Goal: Answer question/provide support

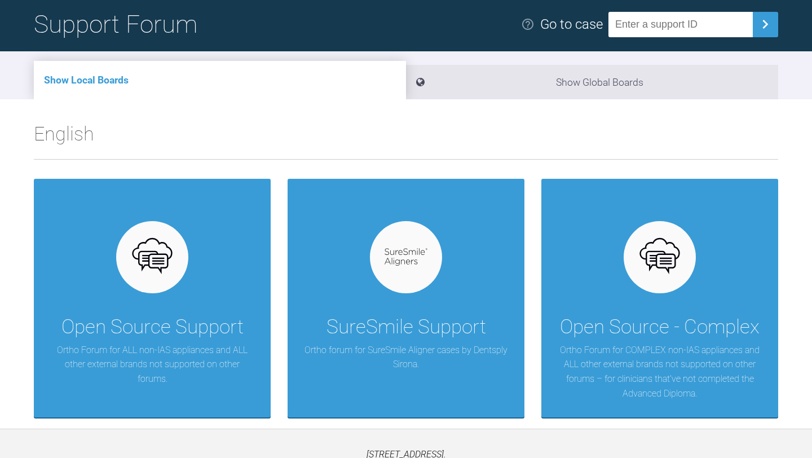
scroll to position [82, 0]
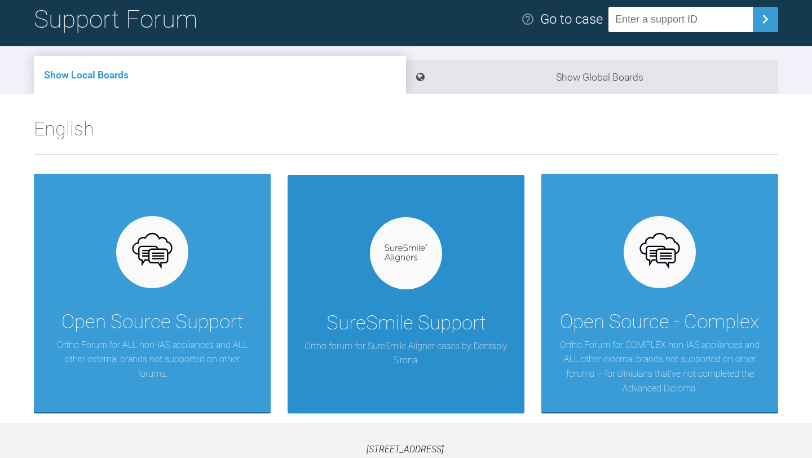
click at [410, 280] on div at bounding box center [406, 253] width 72 height 72
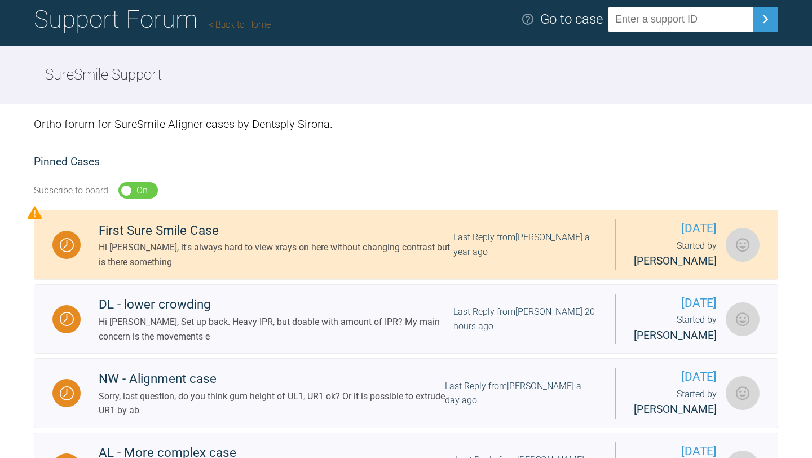
click at [231, 19] on link "Back to Home" at bounding box center [240, 24] width 62 height 11
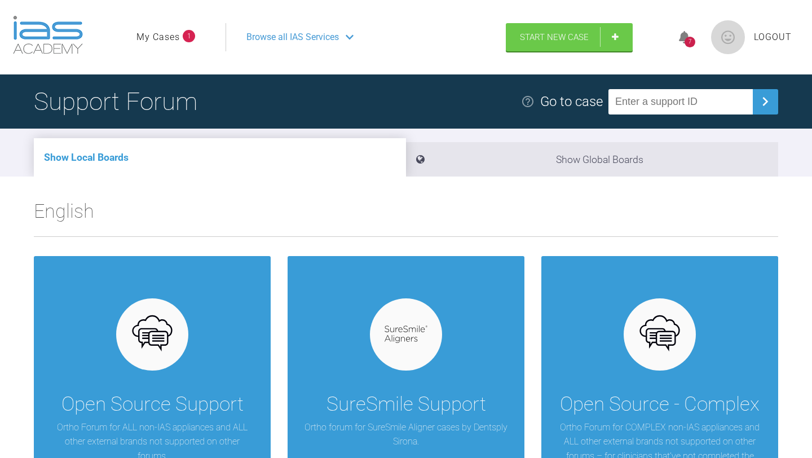
click at [726, 31] on img at bounding box center [728, 37] width 34 height 34
click at [351, 38] on icon at bounding box center [350, 37] width 8 height 5
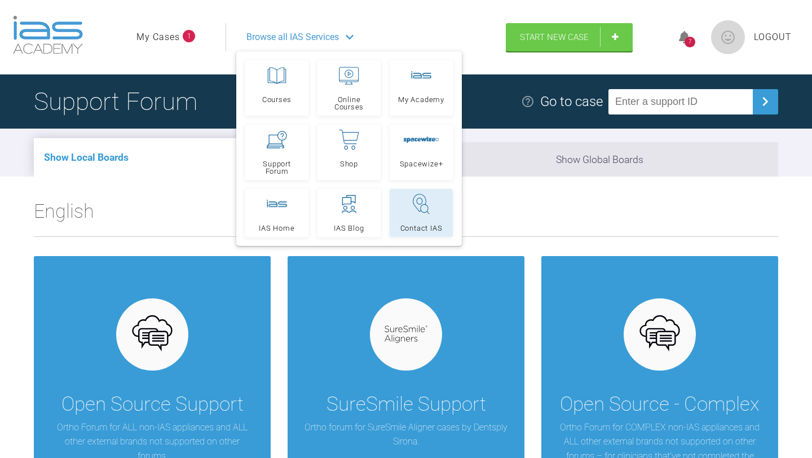
click at [420, 218] on link "Contact IAS" at bounding box center [420, 213] width 63 height 48
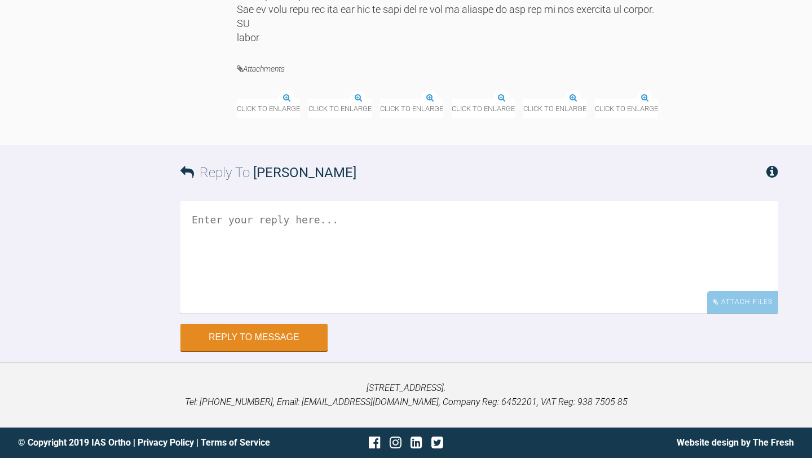
scroll to position [6272, 0]
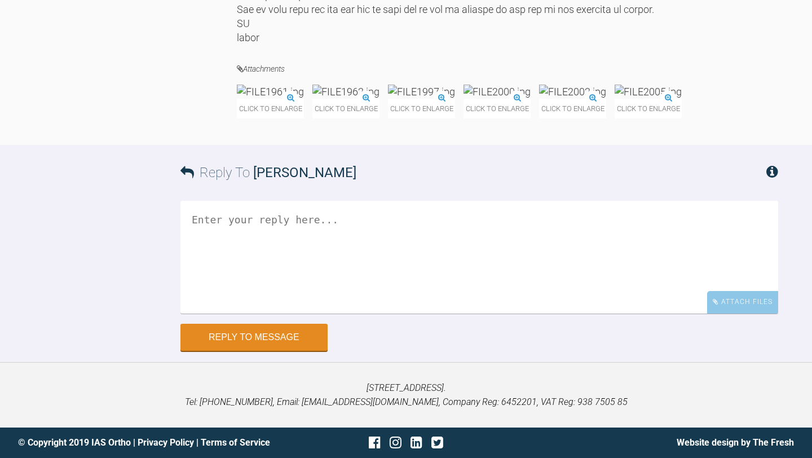
click at [299, 313] on textarea at bounding box center [478, 257] width 597 height 113
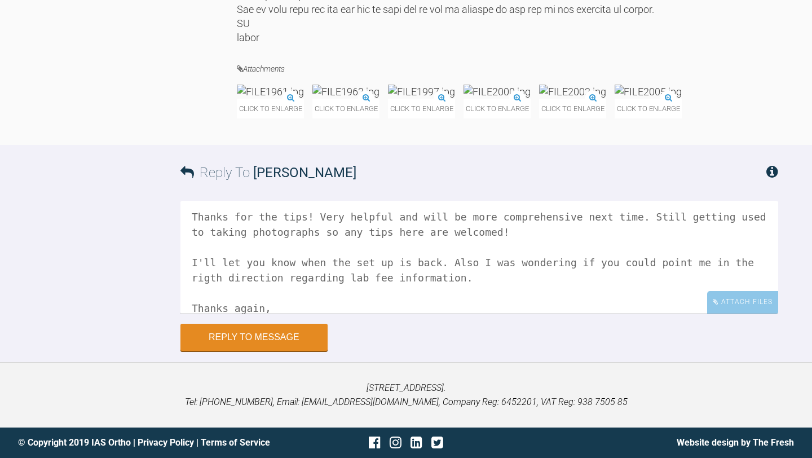
scroll to position [18, 0]
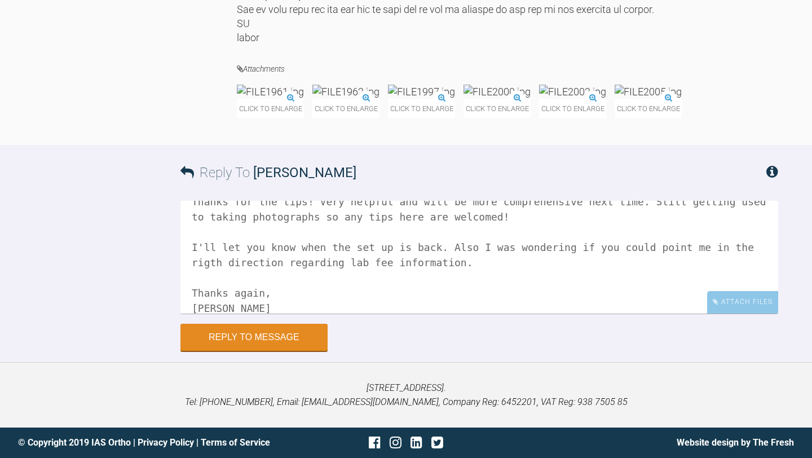
click at [203, 303] on textarea "Thanks for the tips! Very helpful and will be more comprehensive next time. Sti…" at bounding box center [478, 257] width 597 height 113
click at [211, 305] on textarea "Thanks for the tips! Very helpful and will be more comprehensive next time. Sti…" at bounding box center [478, 257] width 597 height 113
type textarea "Thanks for the tips! Very helpful and will be more comprehensive next time. Sti…"
click at [267, 352] on button "Reply to Message" at bounding box center [253, 338] width 147 height 27
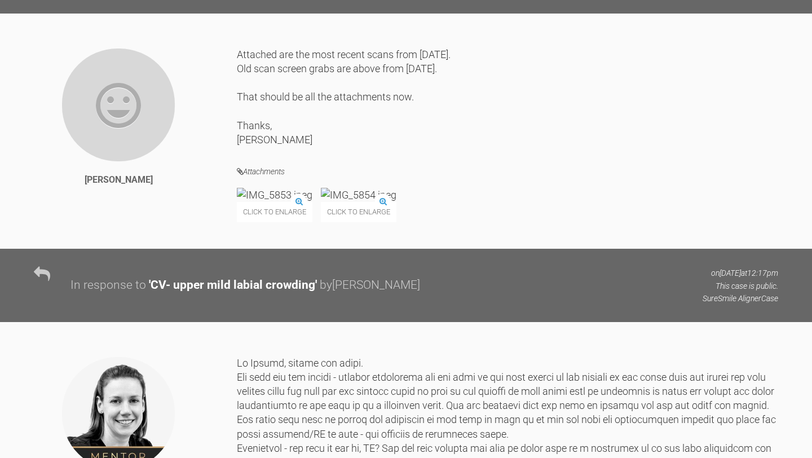
scroll to position [4964, 0]
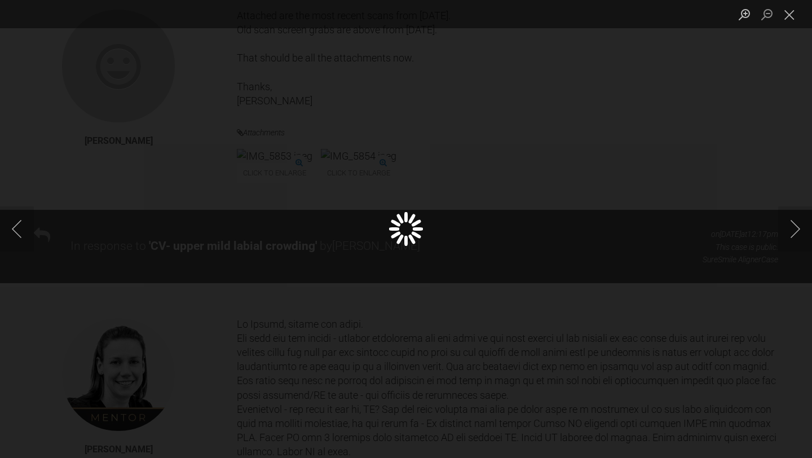
scroll to position [4973, 0]
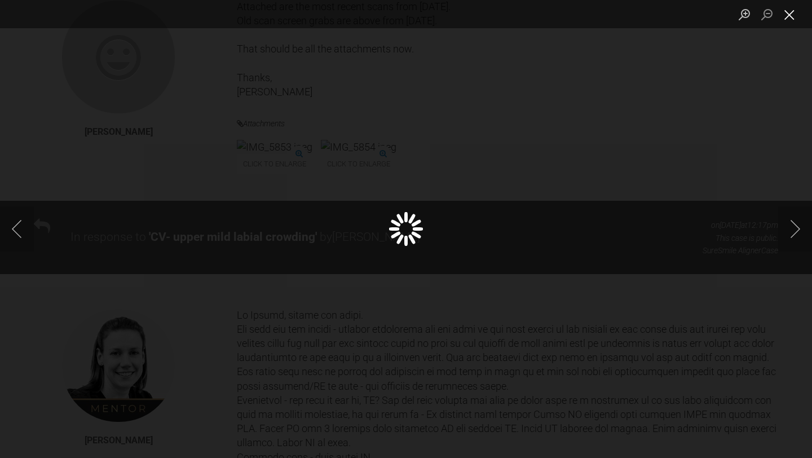
click at [794, 12] on button "Close lightbox" at bounding box center [789, 15] width 23 height 20
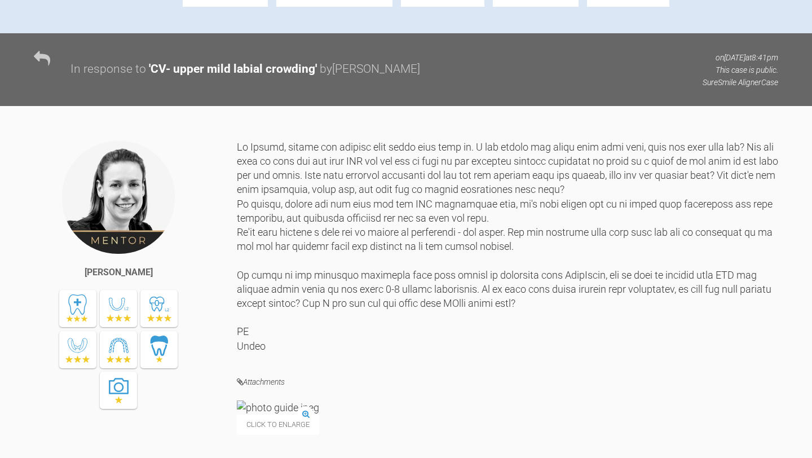
scroll to position [2832, 0]
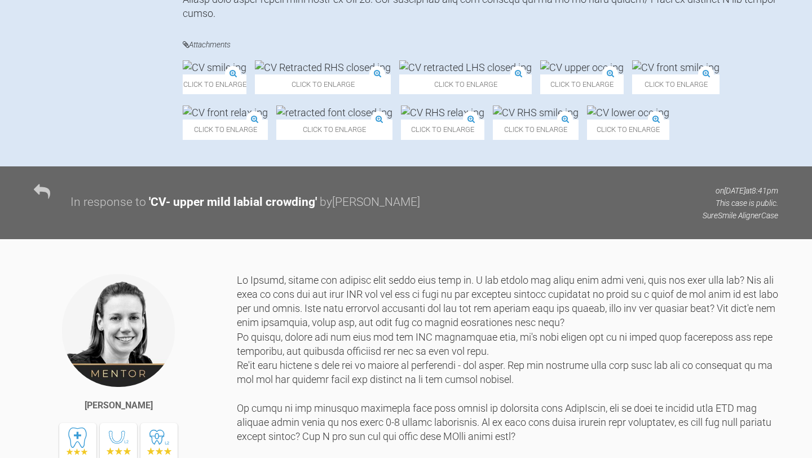
click at [392, 119] on img at bounding box center [334, 112] width 116 height 14
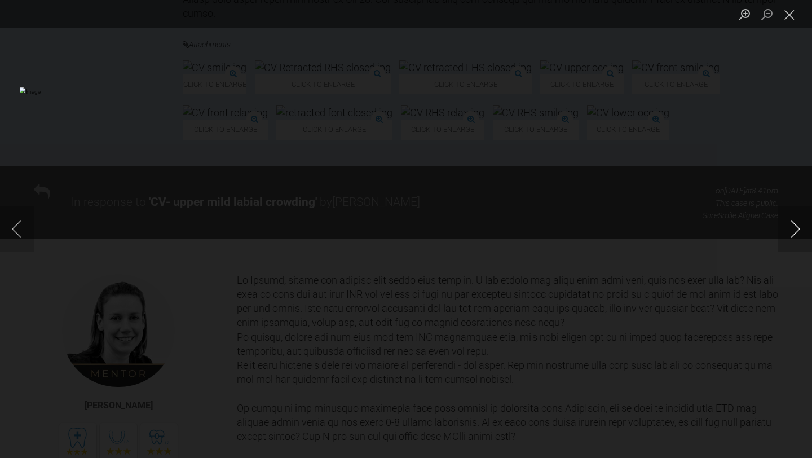
click at [795, 228] on button "Next image" at bounding box center [795, 228] width 34 height 45
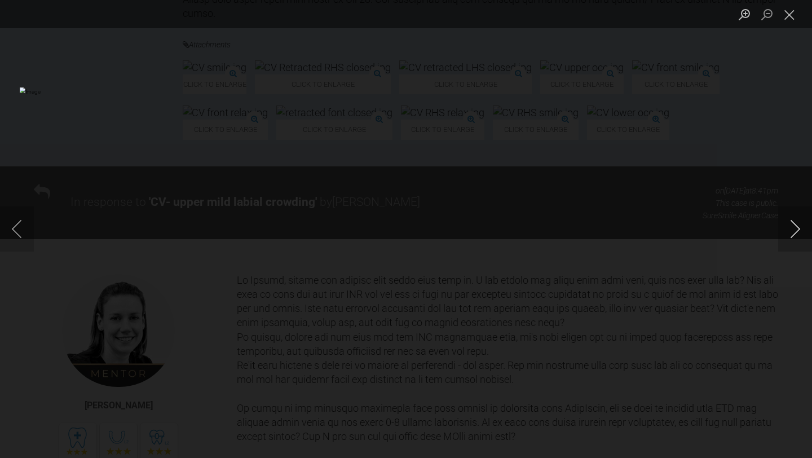
click at [795, 228] on button "Next image" at bounding box center [795, 228] width 34 height 45
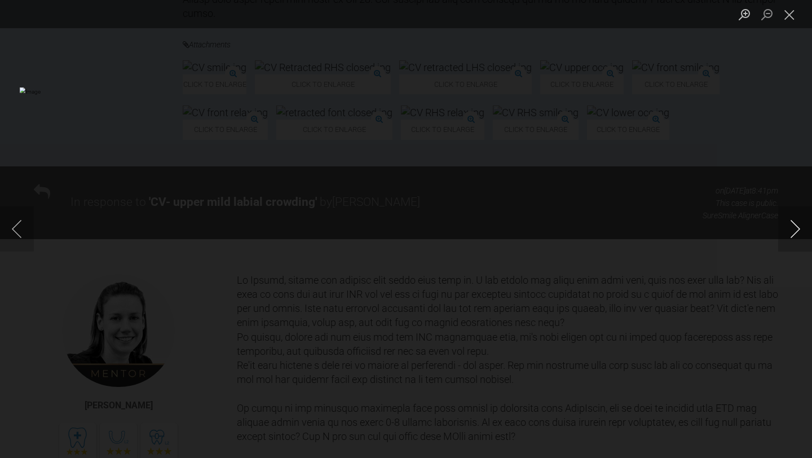
click at [795, 228] on button "Next image" at bounding box center [795, 228] width 34 height 45
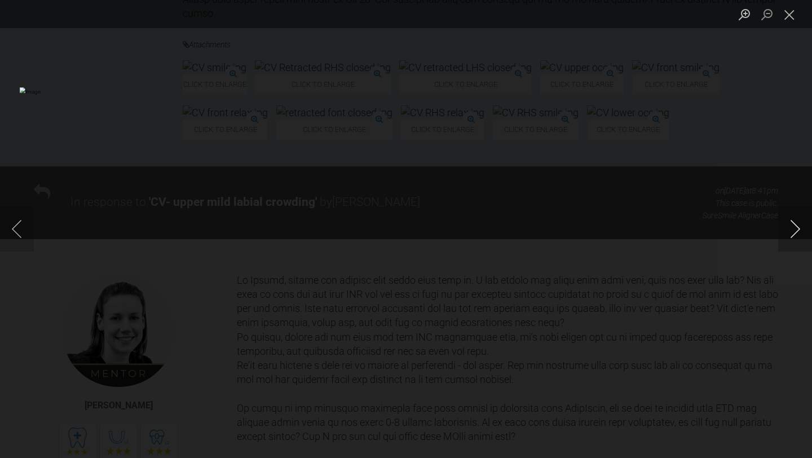
click at [795, 228] on button "Next image" at bounding box center [795, 228] width 34 height 45
click at [799, 220] on button "Next image" at bounding box center [795, 228] width 34 height 45
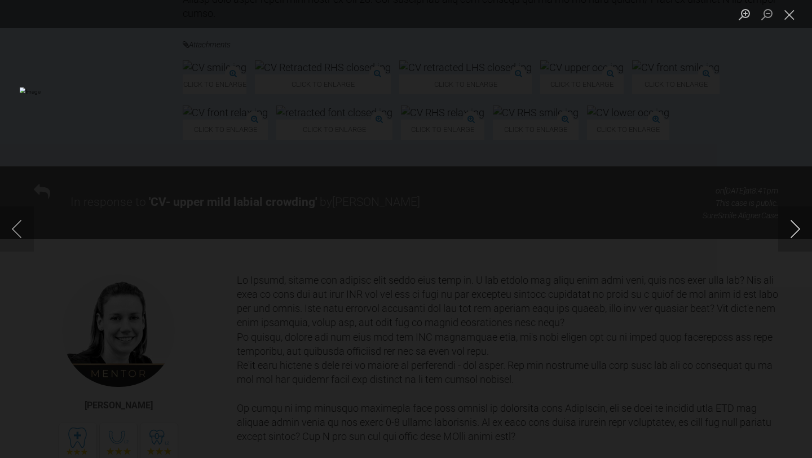
click at [799, 220] on button "Next image" at bounding box center [795, 228] width 34 height 45
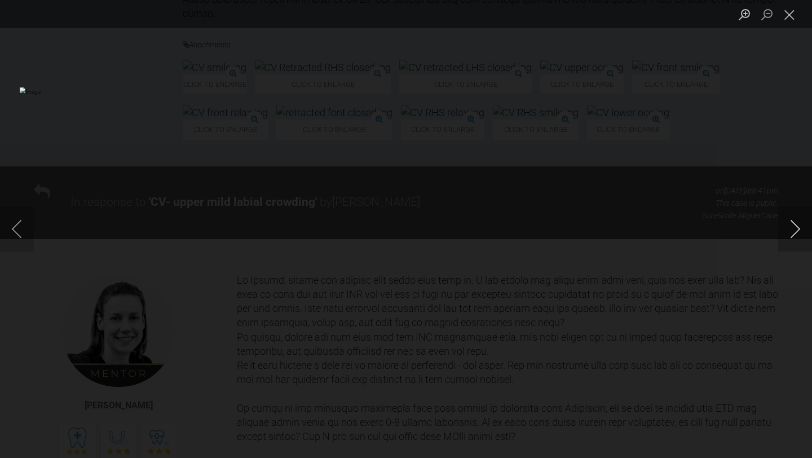
click at [799, 220] on button "Next image" at bounding box center [795, 228] width 34 height 45
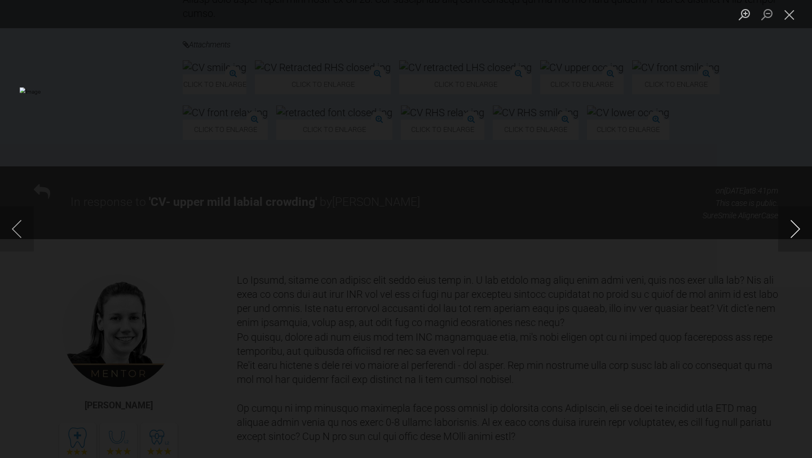
click at [799, 220] on button "Next image" at bounding box center [795, 228] width 34 height 45
